Goal: Transaction & Acquisition: Purchase product/service

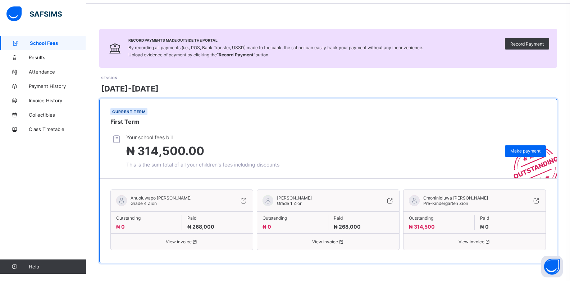
scroll to position [29, 0]
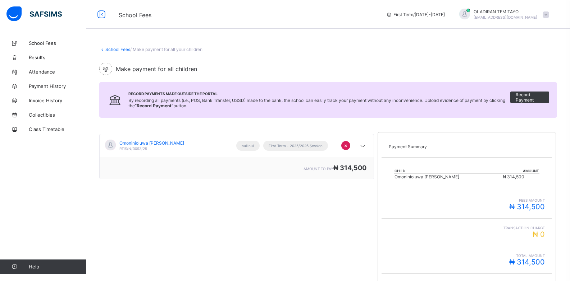
click at [519, 176] on span "₦ 314,500" at bounding box center [513, 176] width 22 height 5
click at [517, 177] on span "₦ 314,500" at bounding box center [513, 176] width 22 height 5
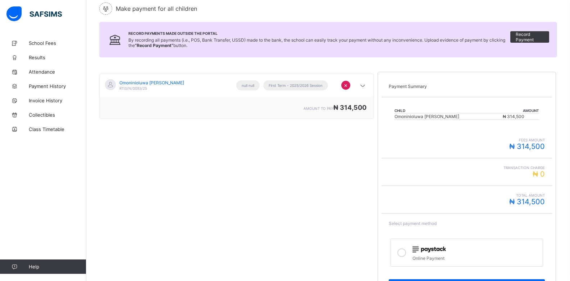
scroll to position [92, 0]
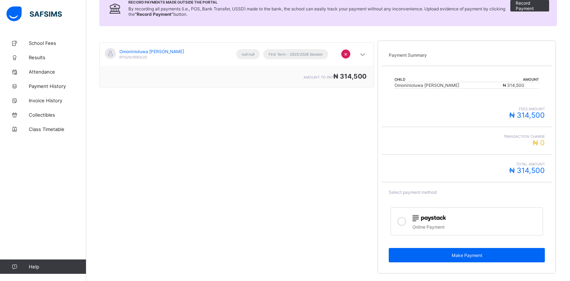
click at [406, 223] on icon at bounding box center [401, 221] width 9 height 9
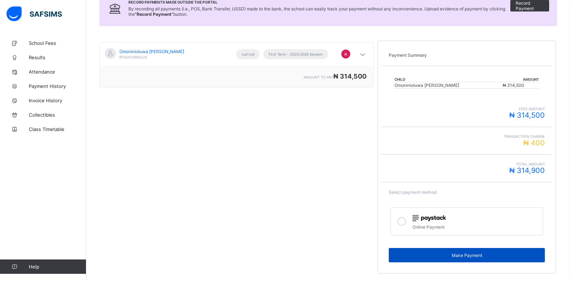
click at [467, 255] on span "Make Payment" at bounding box center [466, 255] width 145 height 5
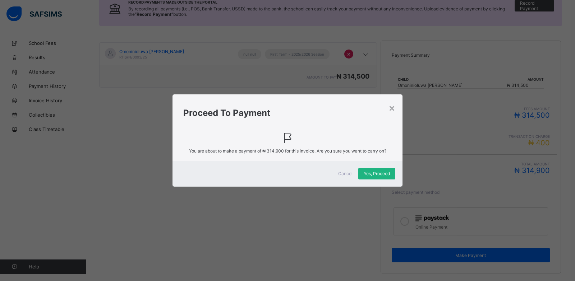
click at [364, 174] on span "Yes, Proceed" at bounding box center [377, 173] width 26 height 5
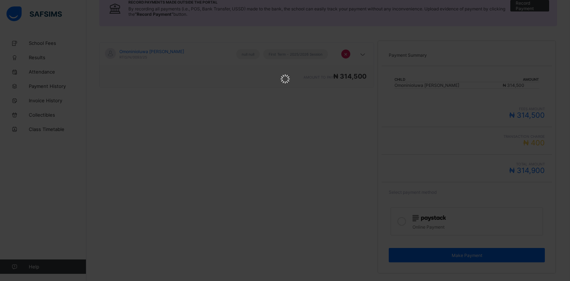
scroll to position [0, 0]
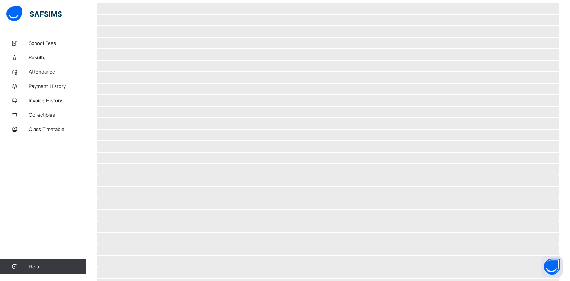
scroll to position [7, 0]
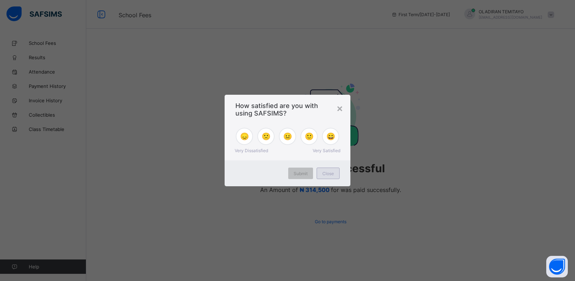
click at [328, 173] on span "Close" at bounding box center [327, 173] width 11 height 5
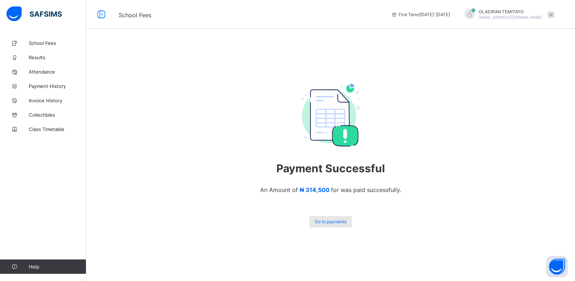
click at [331, 221] on span "Go to payments" at bounding box center [331, 221] width 32 height 5
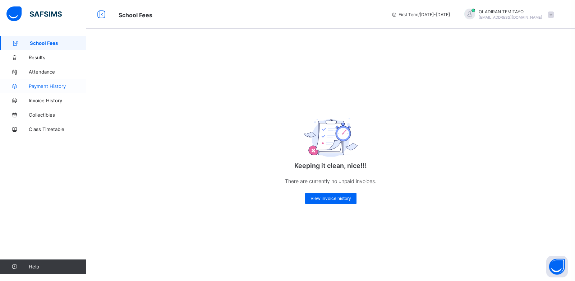
click at [51, 84] on span "Payment History" at bounding box center [57, 86] width 57 height 6
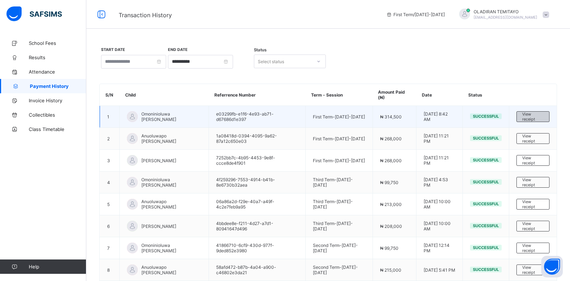
click at [538, 117] on span "View receipt" at bounding box center [533, 117] width 22 height 10
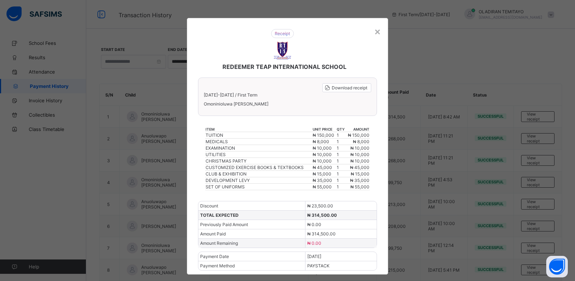
click at [372, 31] on div "REDEEMER TEAP INTERNATIONAL SCHOOL" at bounding box center [282, 50] width 183 height 56
click at [378, 31] on div "×" at bounding box center [377, 31] width 7 height 12
